Goal: Information Seeking & Learning: Check status

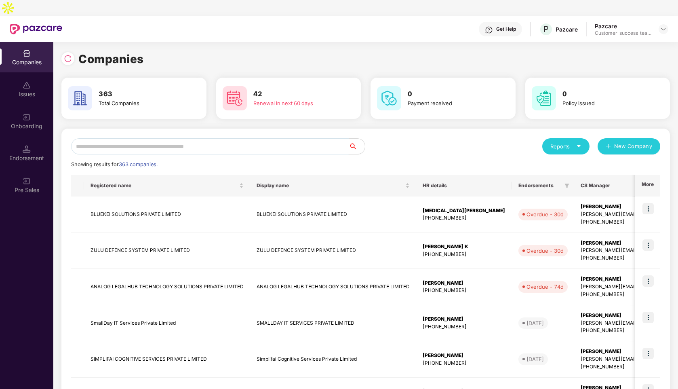
click at [143, 138] on input "text" at bounding box center [209, 146] width 277 height 16
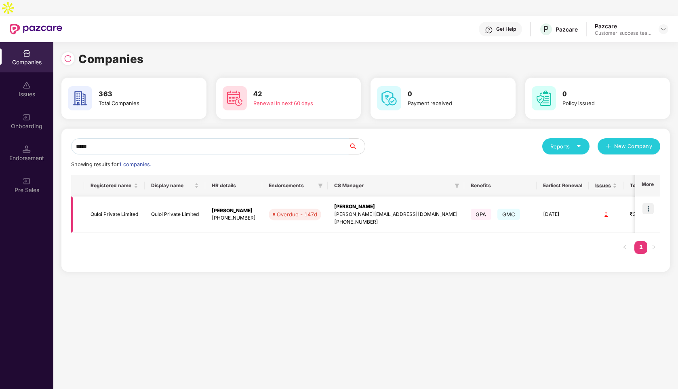
type input "*****"
click at [650, 203] on img at bounding box center [647, 208] width 11 height 11
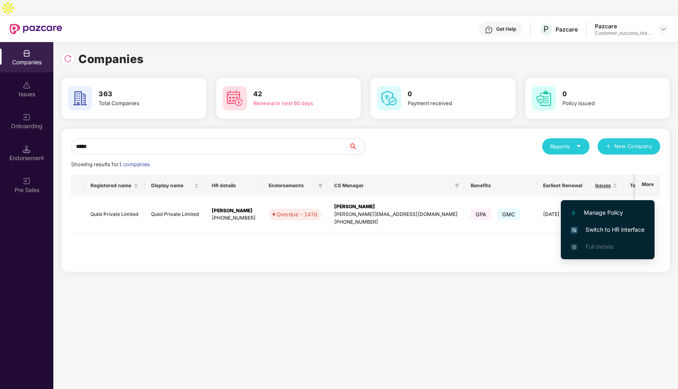
click at [610, 233] on span "Switch to HR interface" at bounding box center [608, 229] width 74 height 9
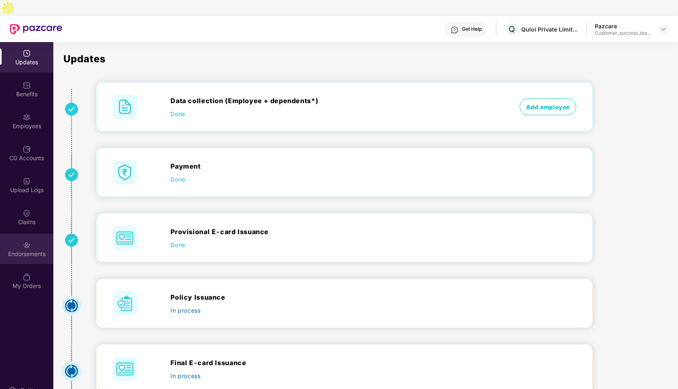
click at [26, 241] on img at bounding box center [27, 245] width 8 height 8
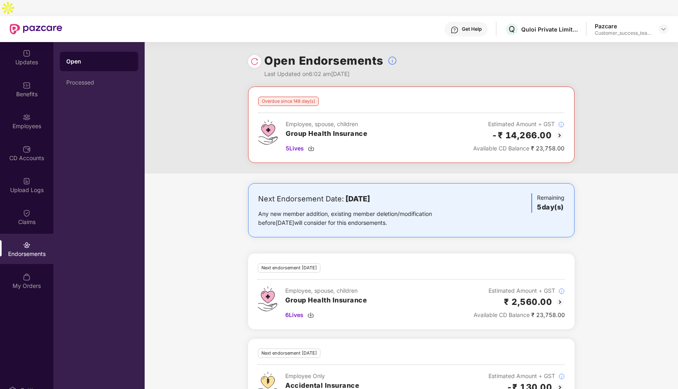
click at [558, 130] on img at bounding box center [560, 135] width 10 height 10
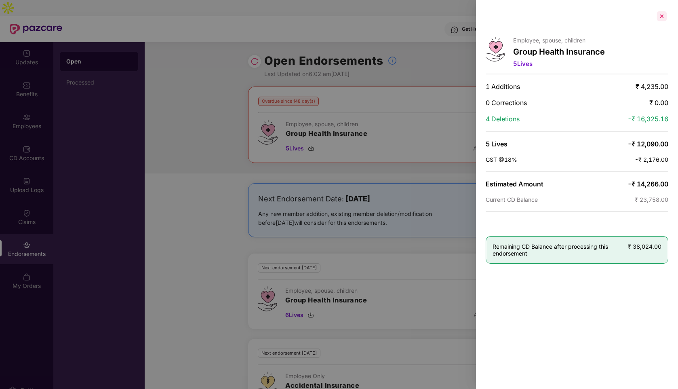
click at [659, 16] on div at bounding box center [661, 16] width 13 height 13
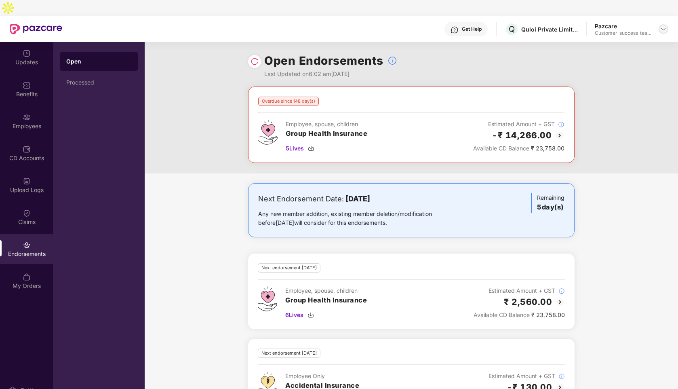
click at [661, 26] on img at bounding box center [663, 29] width 6 height 6
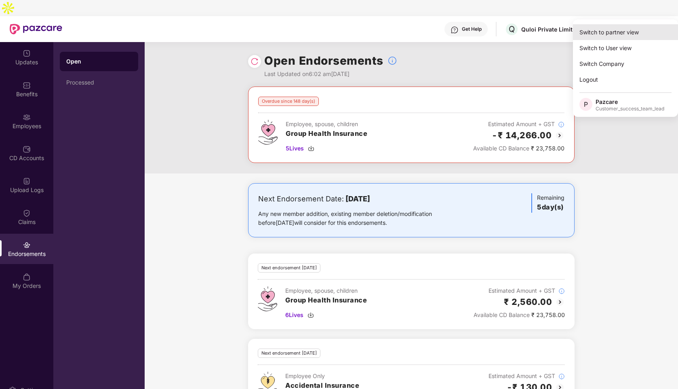
click at [612, 32] on div "Switch to partner view" at bounding box center [625, 32] width 105 height 16
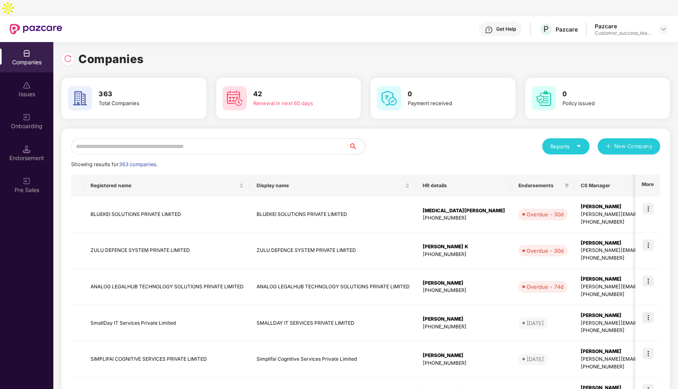
click at [325, 138] on input "text" at bounding box center [209, 146] width 277 height 16
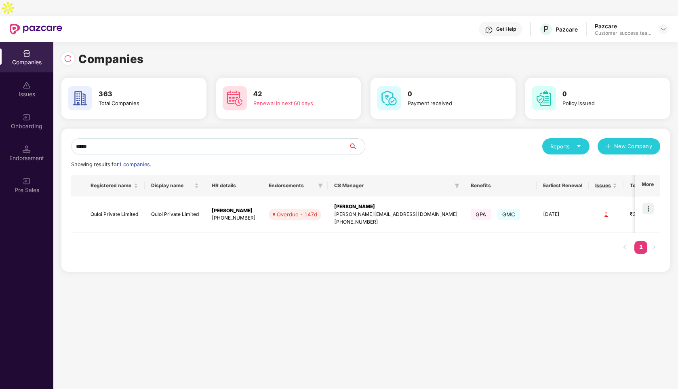
type input "*****"
click at [643, 203] on img at bounding box center [647, 208] width 11 height 11
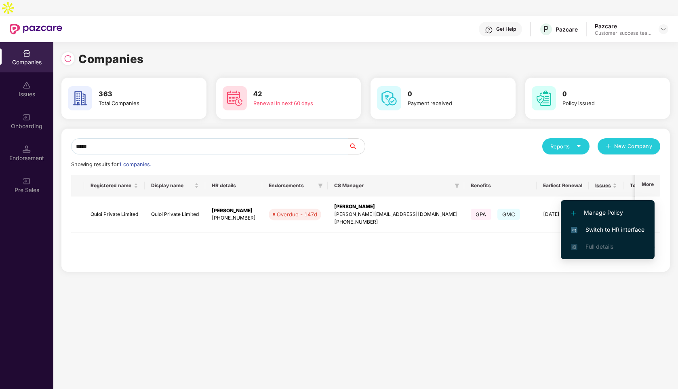
click at [603, 227] on span "Switch to HR interface" at bounding box center [608, 229] width 74 height 9
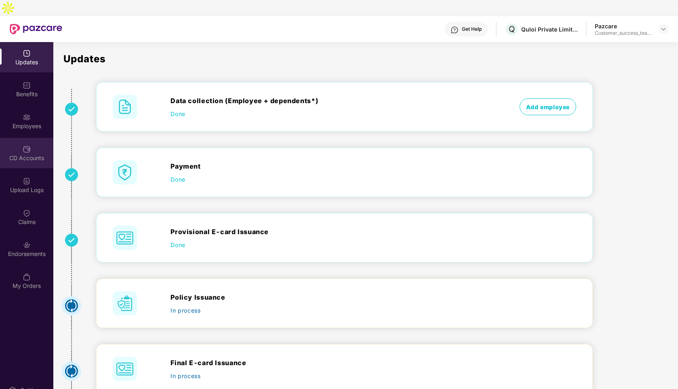
click at [29, 145] on img at bounding box center [27, 149] width 8 height 8
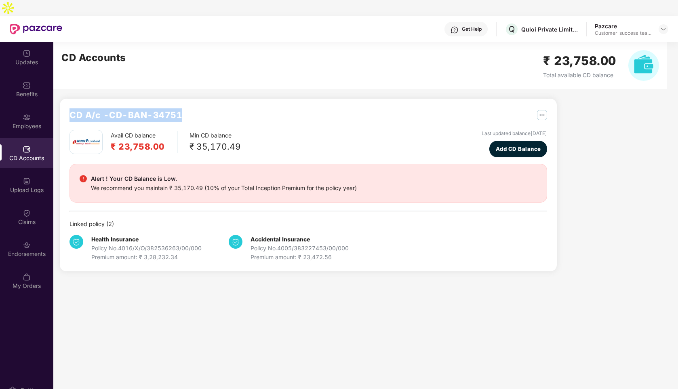
drag, startPoint x: 185, startPoint y: 101, endPoint x: 71, endPoint y: 99, distance: 113.9
click at [71, 108] on div "CD A/c - CD-BAN-34751" at bounding box center [307, 118] width 477 height 21
copy h2 "CD A/c - CD-BAN-34751"
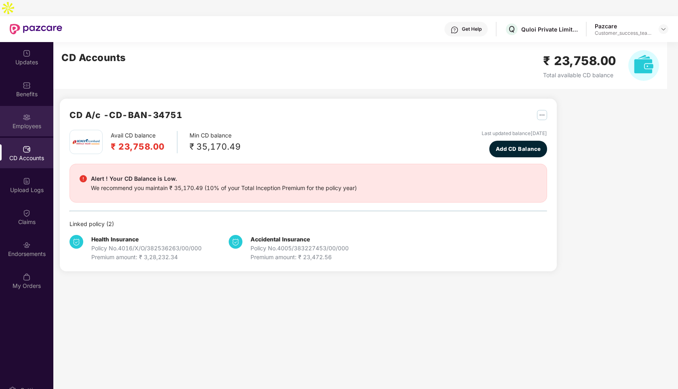
click at [34, 106] on div "Employees" at bounding box center [26, 121] width 53 height 30
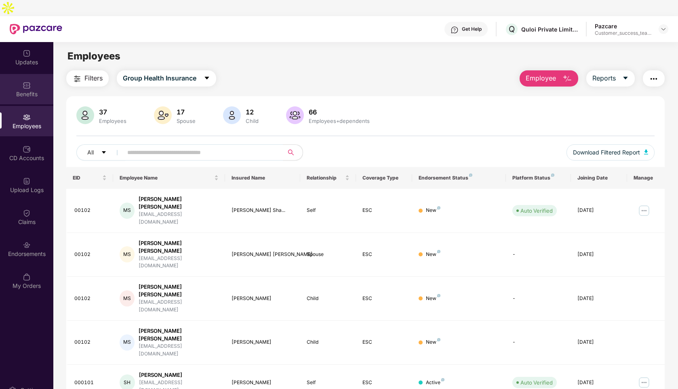
click at [32, 90] on div "Benefits" at bounding box center [26, 94] width 53 height 8
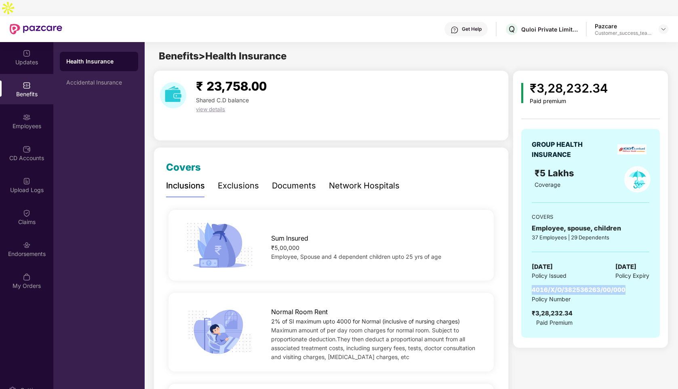
drag, startPoint x: 629, startPoint y: 273, endPoint x: 532, endPoint y: 275, distance: 97.0
click at [532, 285] on div "4016/X/O/382536263/00/000 Policy Number ₹3,28,232.34 Paid Premium" at bounding box center [590, 306] width 117 height 42
copy span "4016/X/O/382536263/00/000"
click at [19, 106] on div "Employees" at bounding box center [26, 121] width 53 height 30
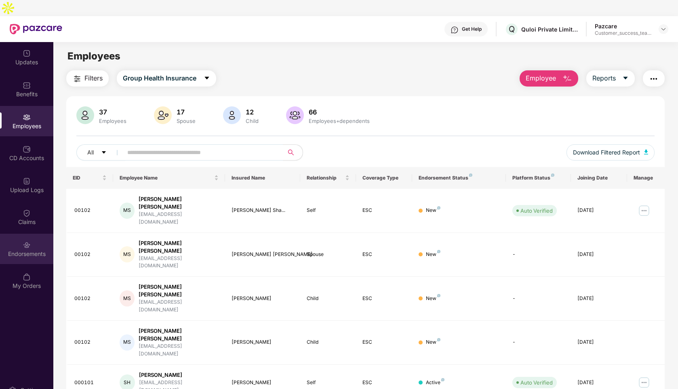
click at [29, 241] on img at bounding box center [27, 245] width 8 height 8
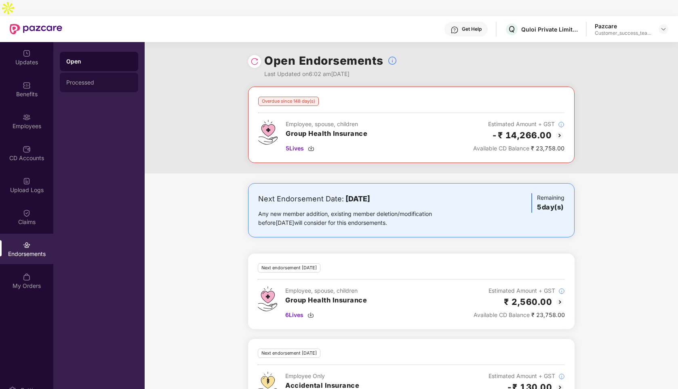
click at [103, 79] on div "Processed" at bounding box center [98, 82] width 65 height 6
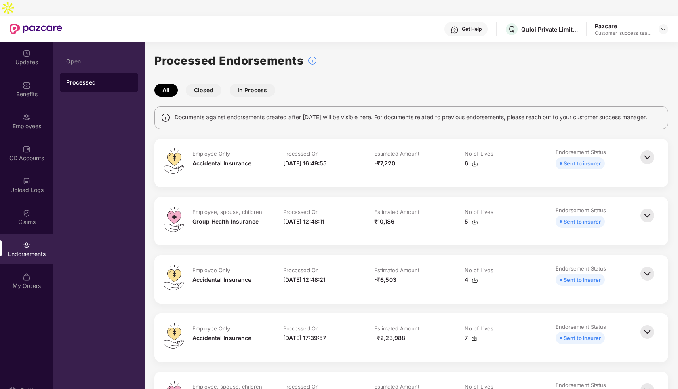
click at [252, 84] on button "In Process" at bounding box center [252, 90] width 46 height 13
click at [166, 84] on button "All" at bounding box center [165, 90] width 23 height 13
click at [25, 186] on div "Upload Logs" at bounding box center [26, 190] width 53 height 8
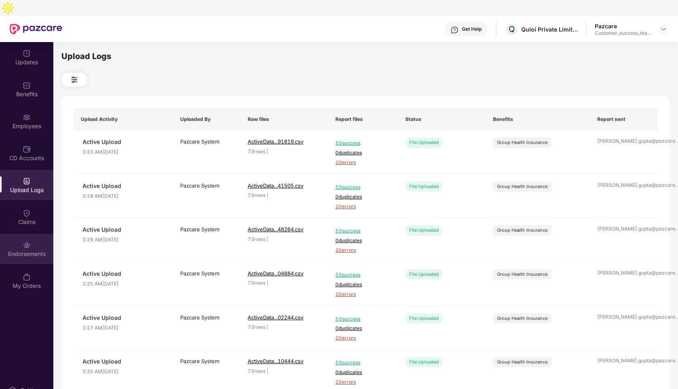
click at [29, 241] on img at bounding box center [27, 245] width 8 height 8
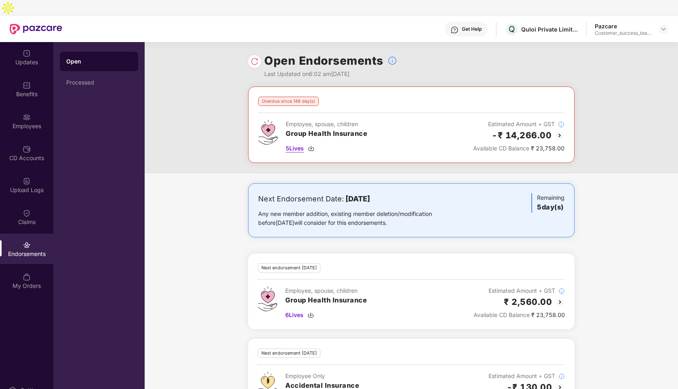
click at [296, 144] on span "5 Lives" at bounding box center [295, 148] width 18 height 9
